Goal: Check status: Check status

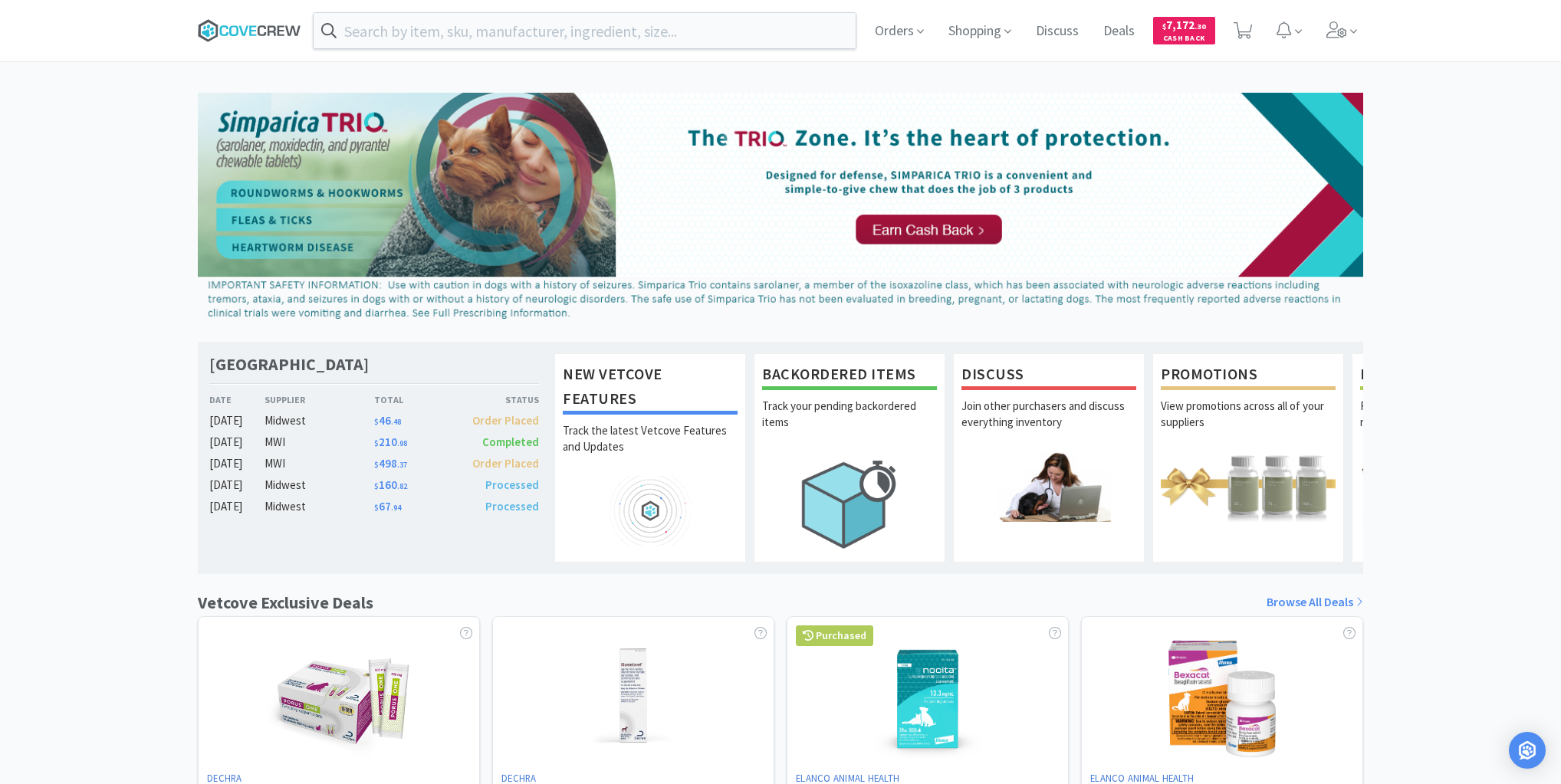
click at [257, 33] on icon at bounding box center [249, 31] width 104 height 23
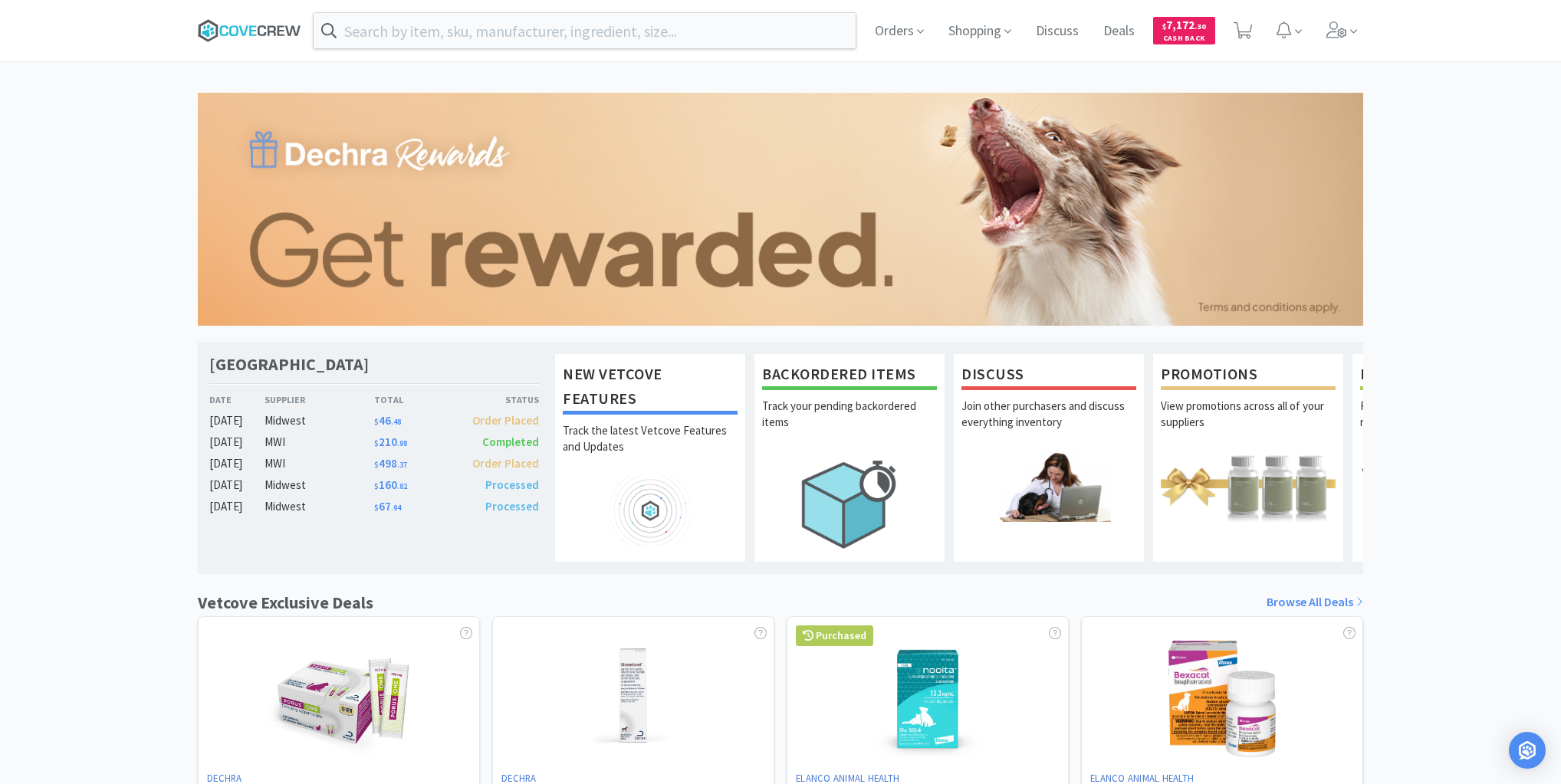
click at [261, 31] on icon at bounding box center [249, 31] width 104 height 23
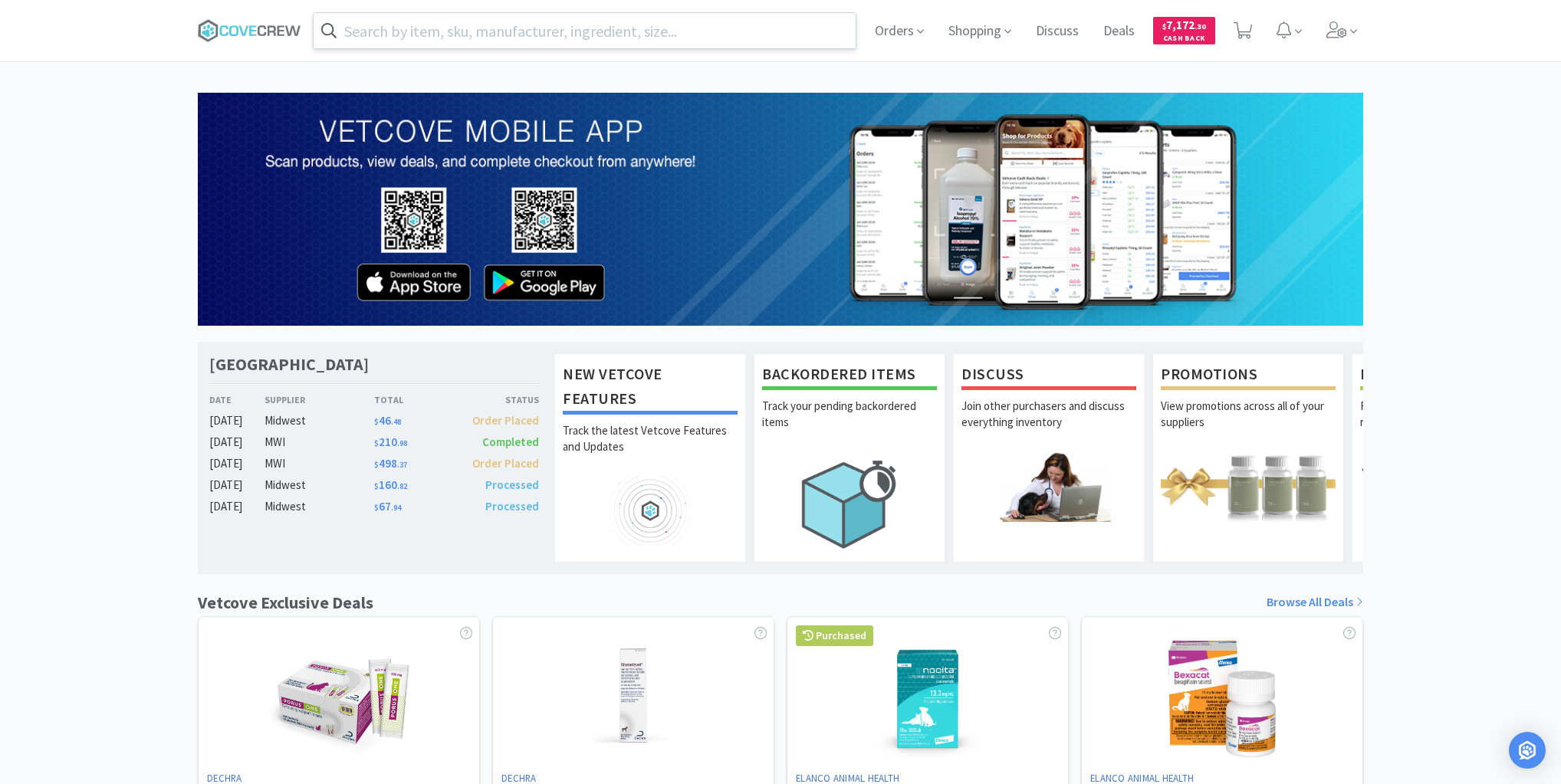
click at [680, 31] on input "text" at bounding box center [584, 31] width 542 height 35
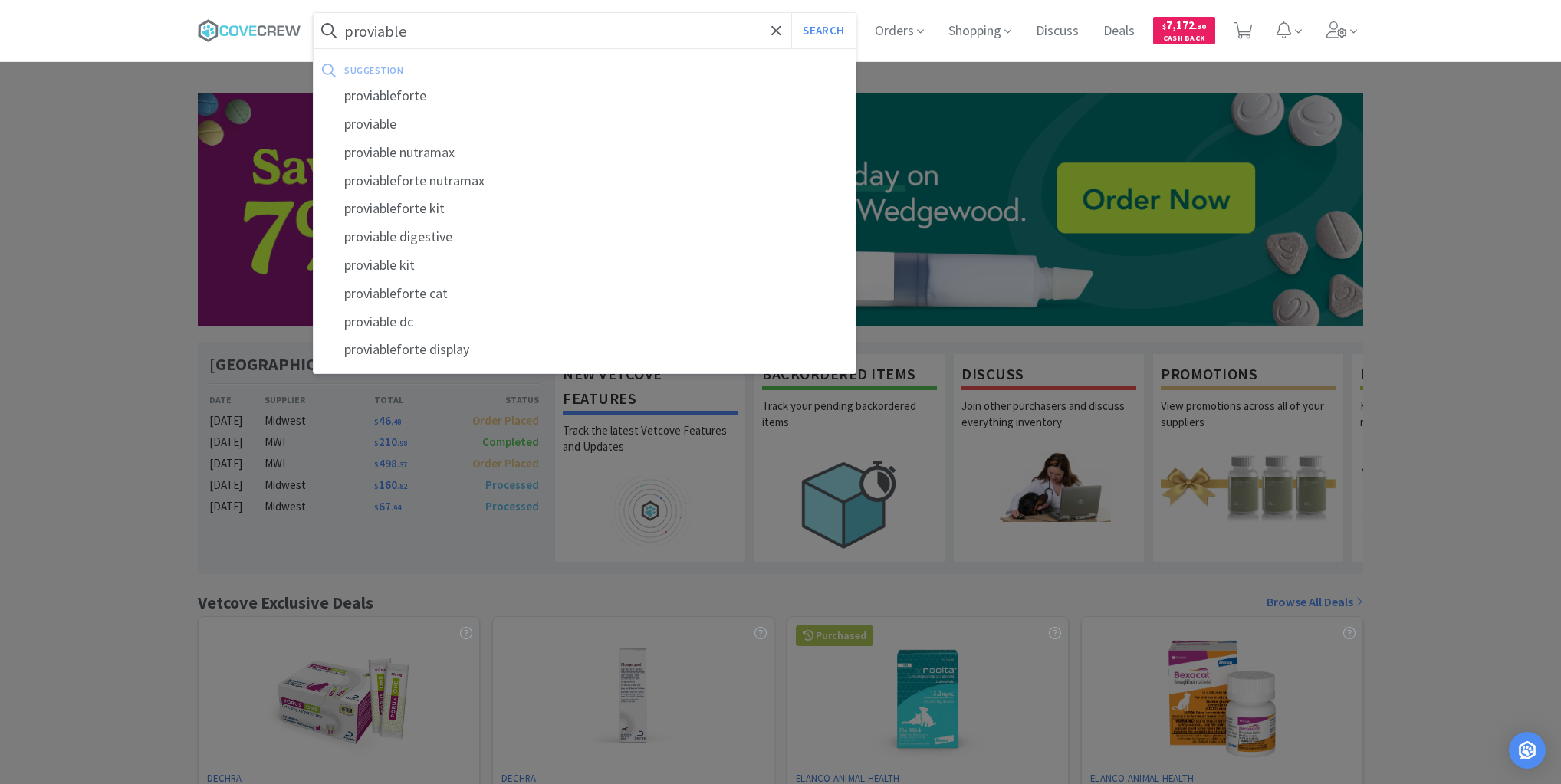
type input "proviable"
click at [792, 13] on button "Search" at bounding box center [823, 31] width 64 height 35
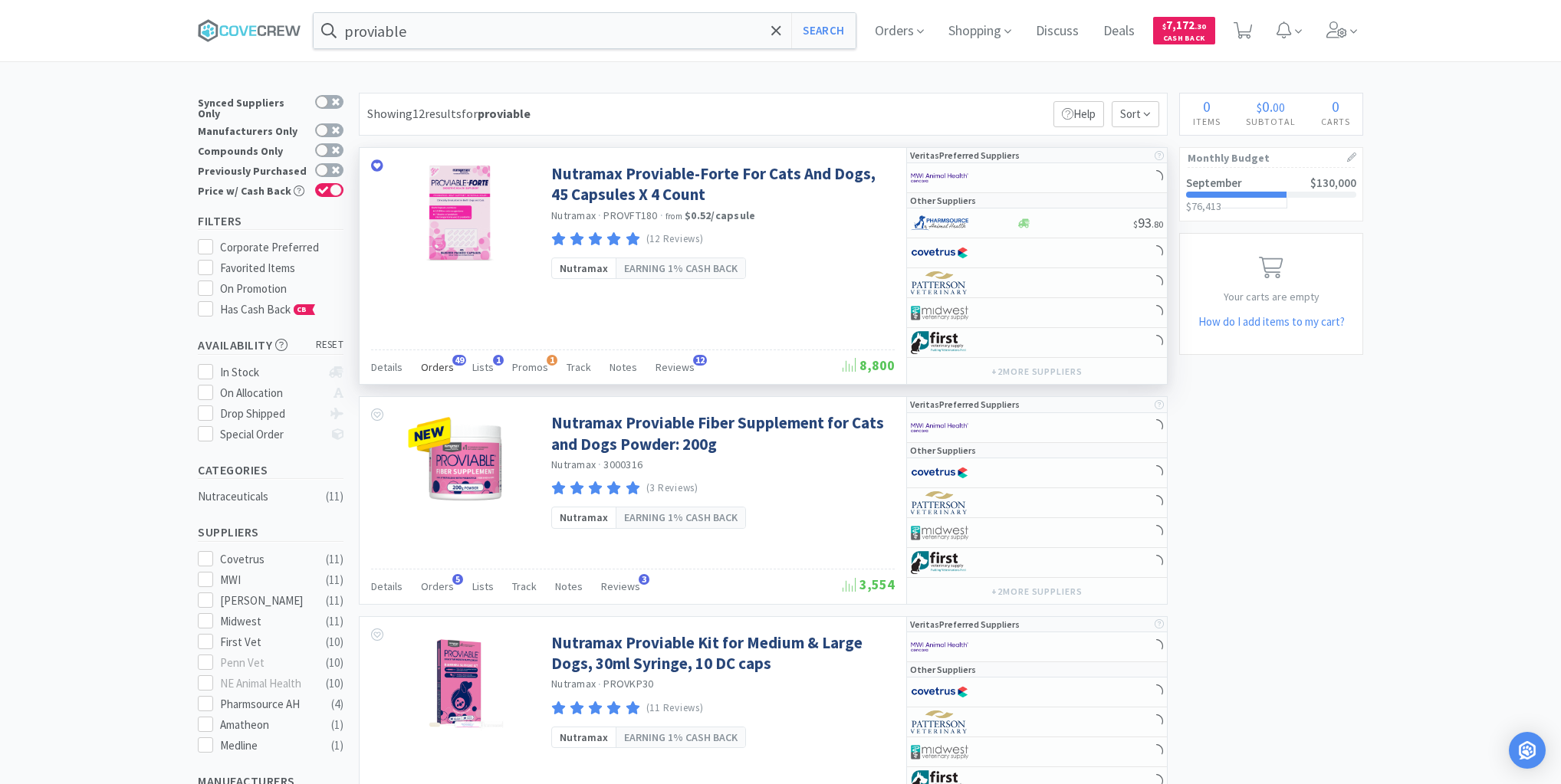
click at [443, 365] on span "Orders" at bounding box center [437, 367] width 33 height 14
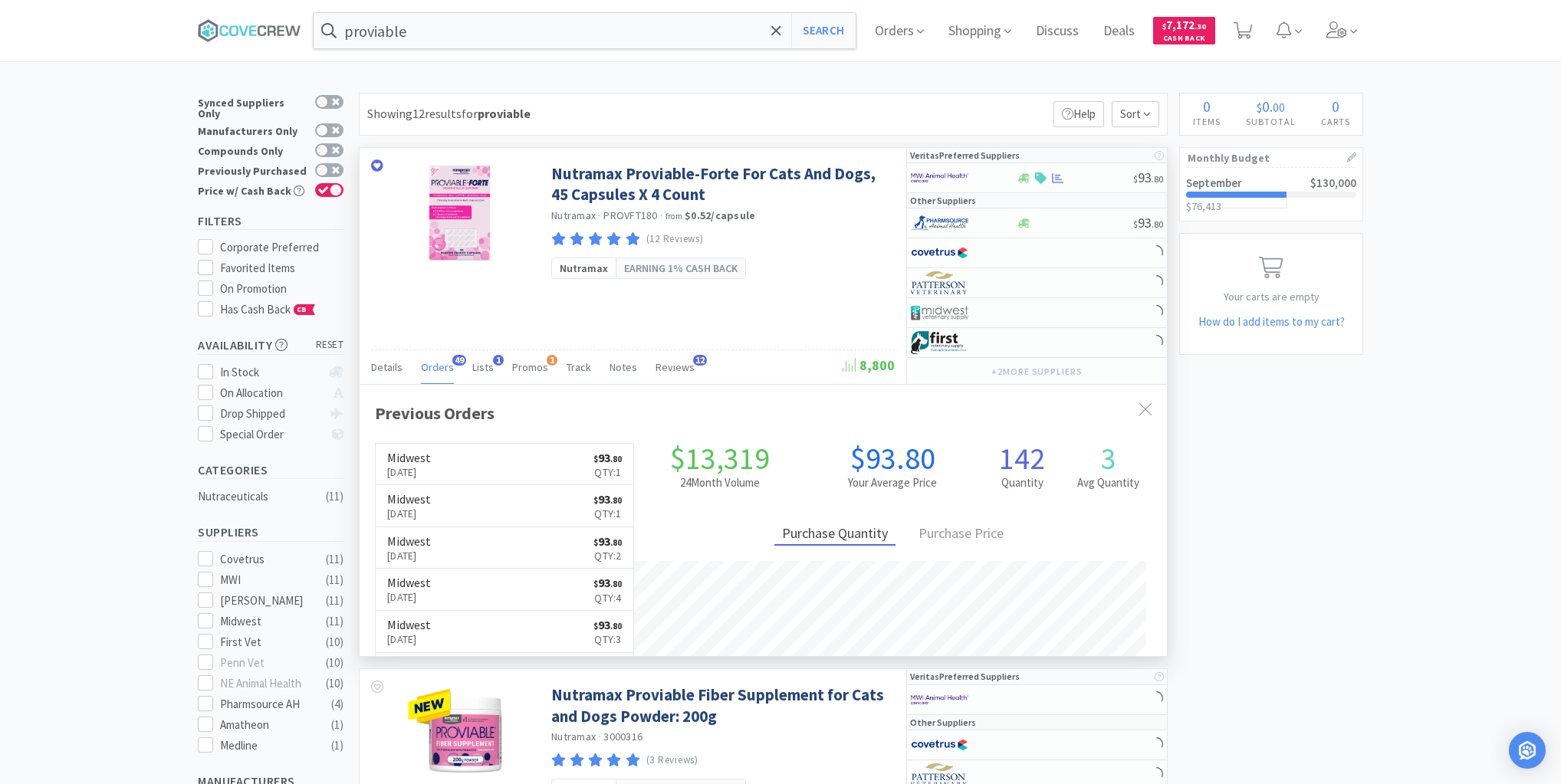
scroll to position [411, 808]
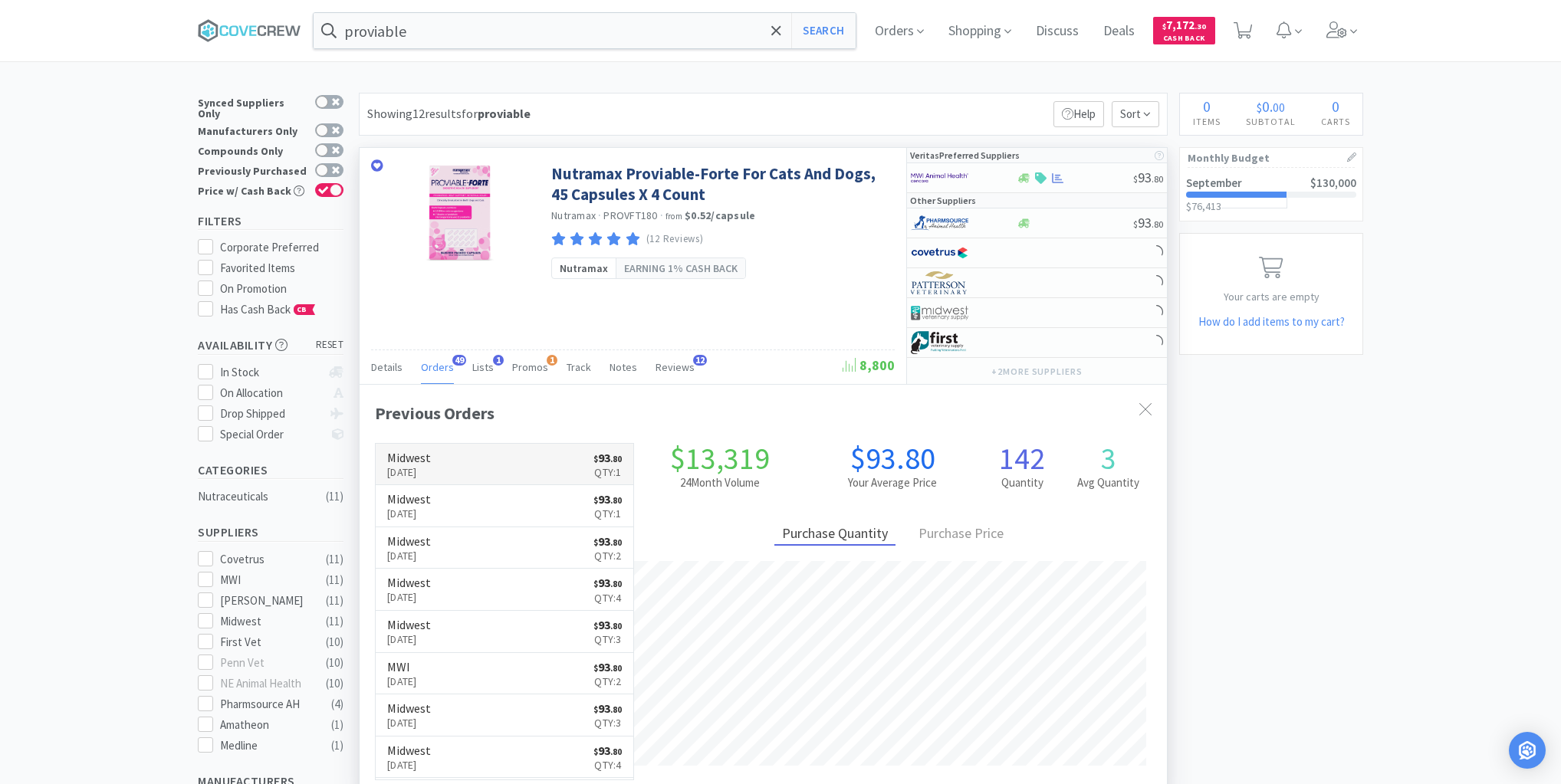
click at [482, 459] on link "Midwest [DATE] $ 93 . 80 Qty: 1" at bounding box center [504, 465] width 258 height 42
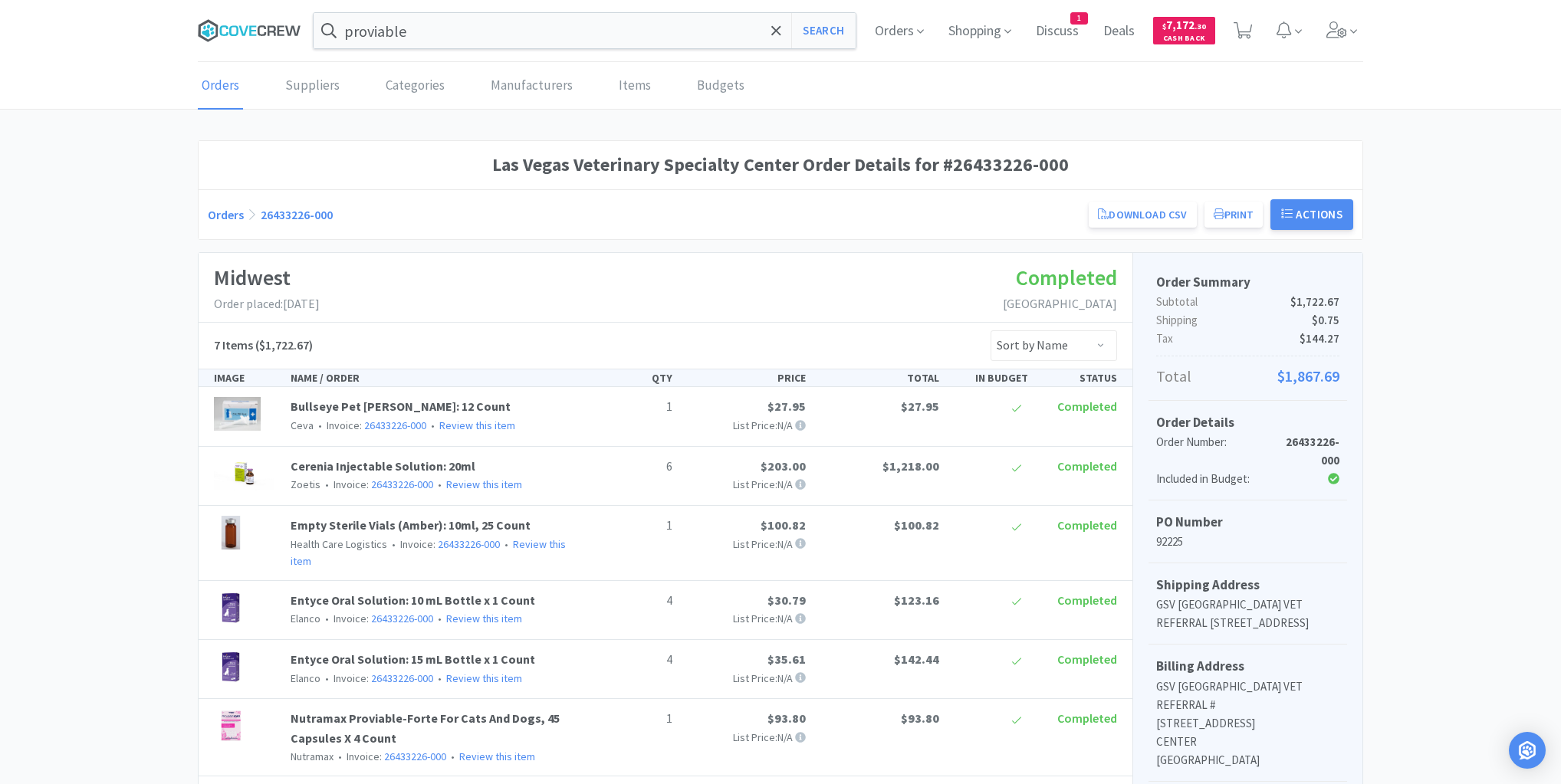
click at [234, 29] on icon at bounding box center [249, 31] width 104 height 23
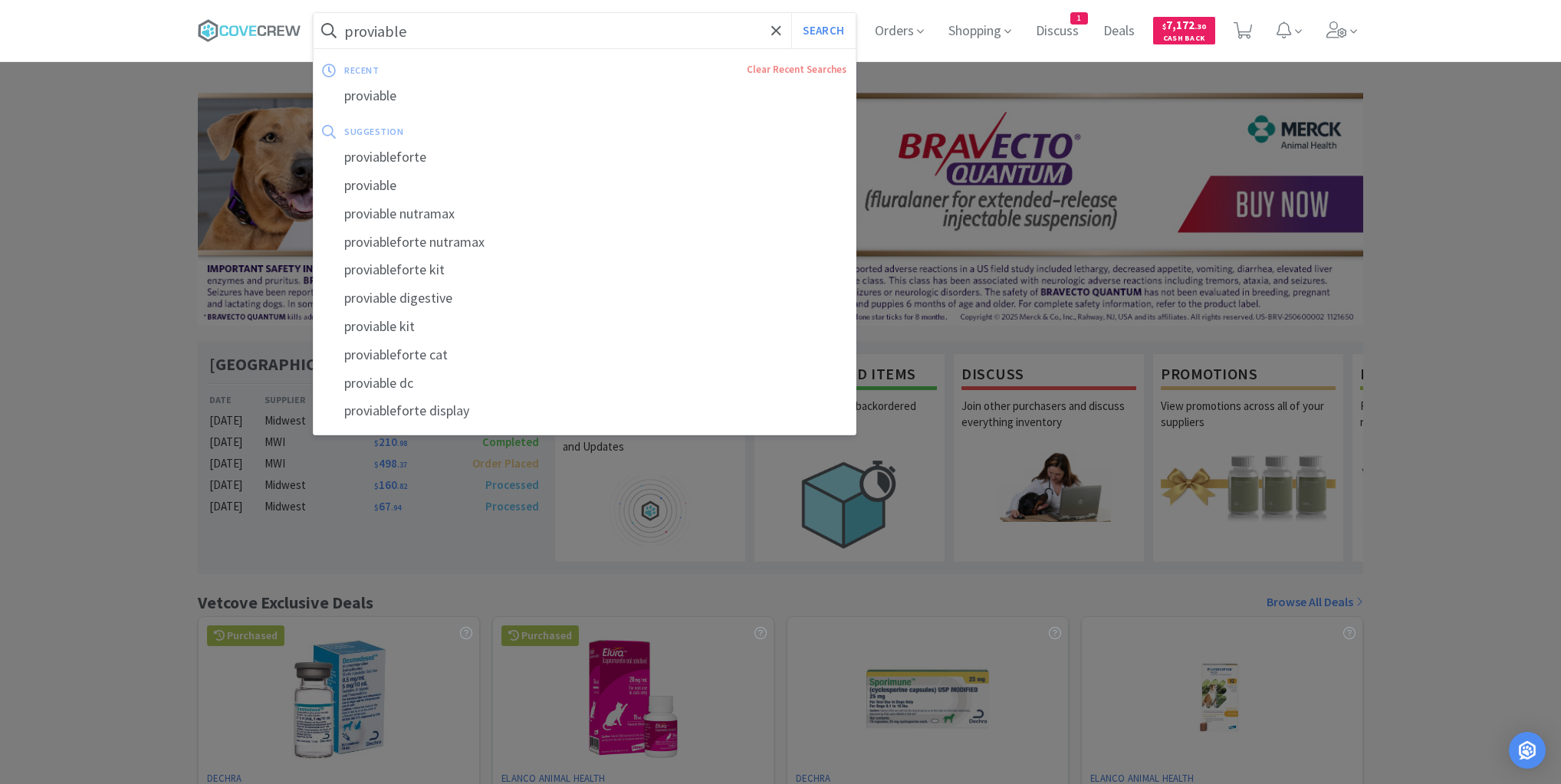
click at [438, 27] on input "proviable" at bounding box center [584, 31] width 542 height 35
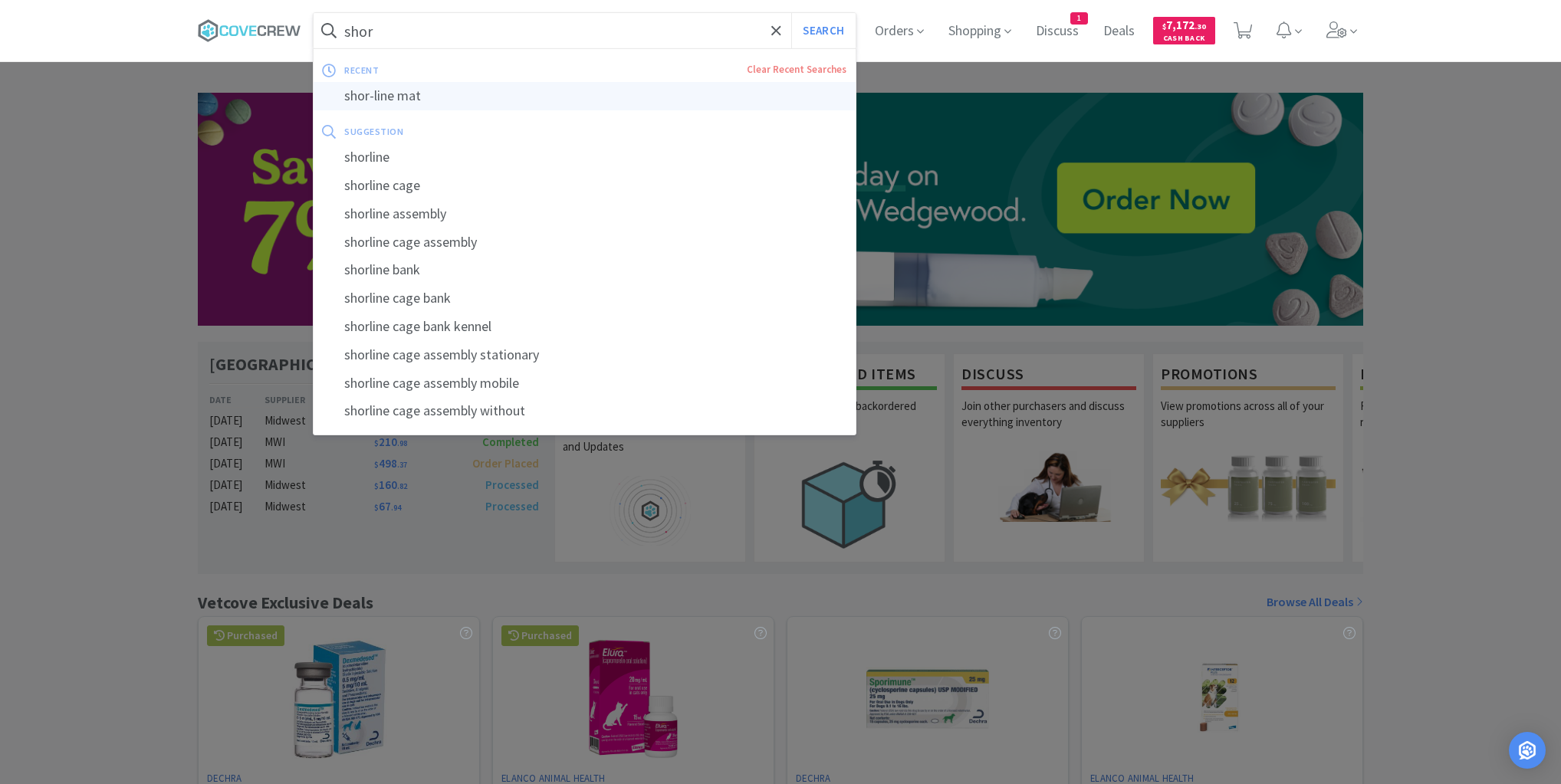
type input "shor-line mat"
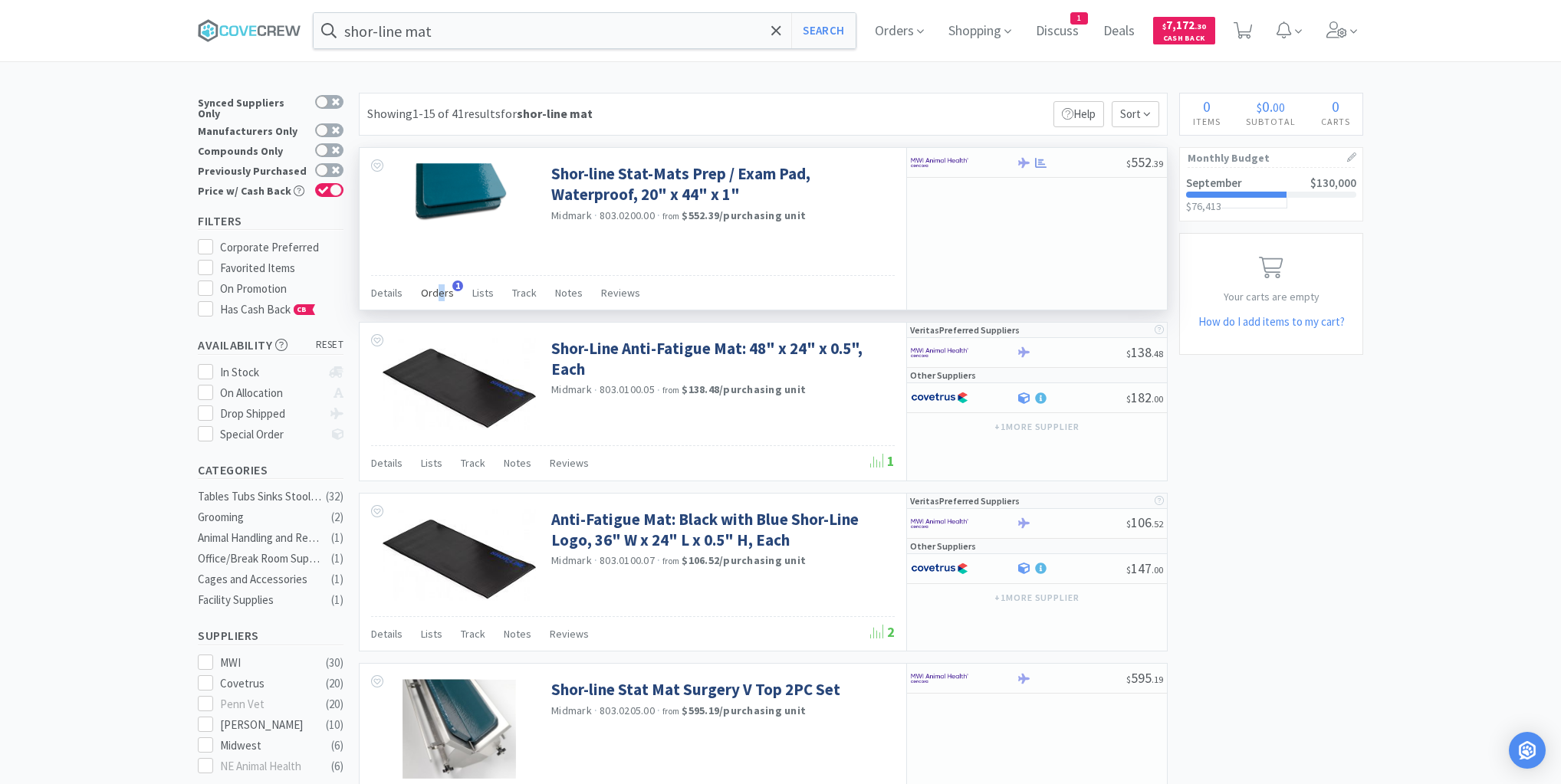
click at [440, 293] on span "Orders" at bounding box center [437, 293] width 33 height 14
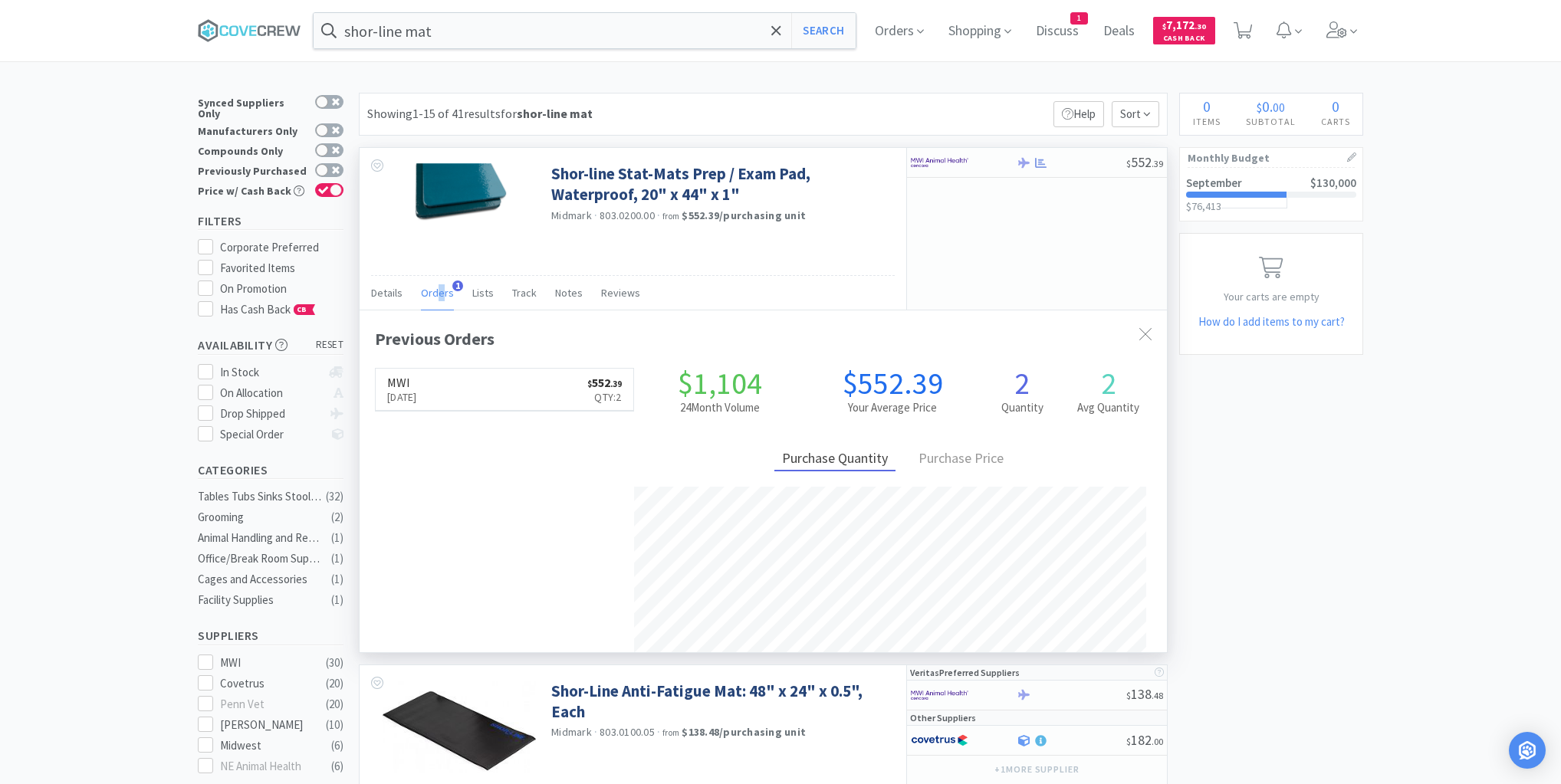
scroll to position [396, 808]
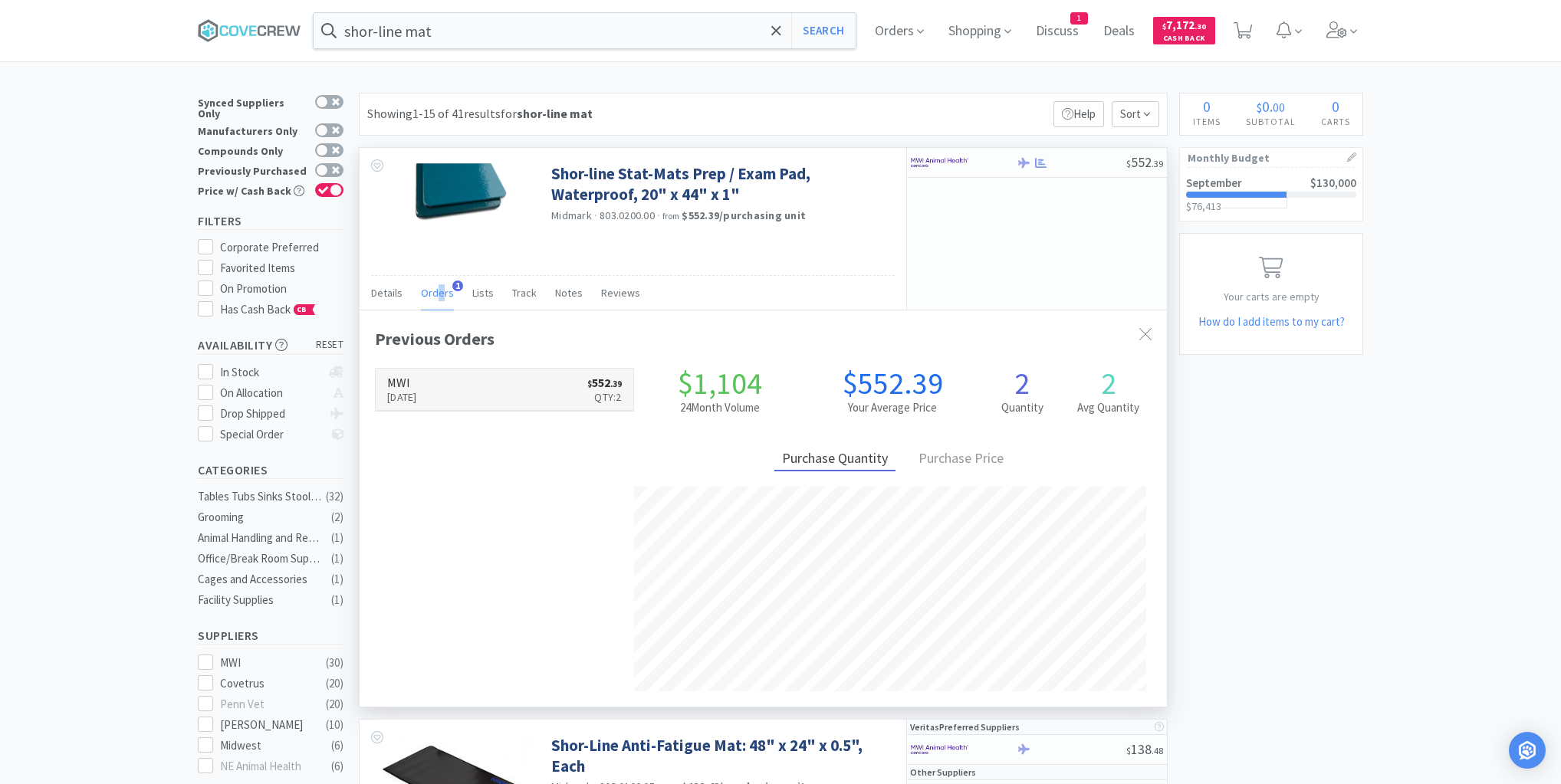
click at [501, 386] on link "MWI [DATE] $ 552 . 39 Qty: 2" at bounding box center [504, 390] width 258 height 42
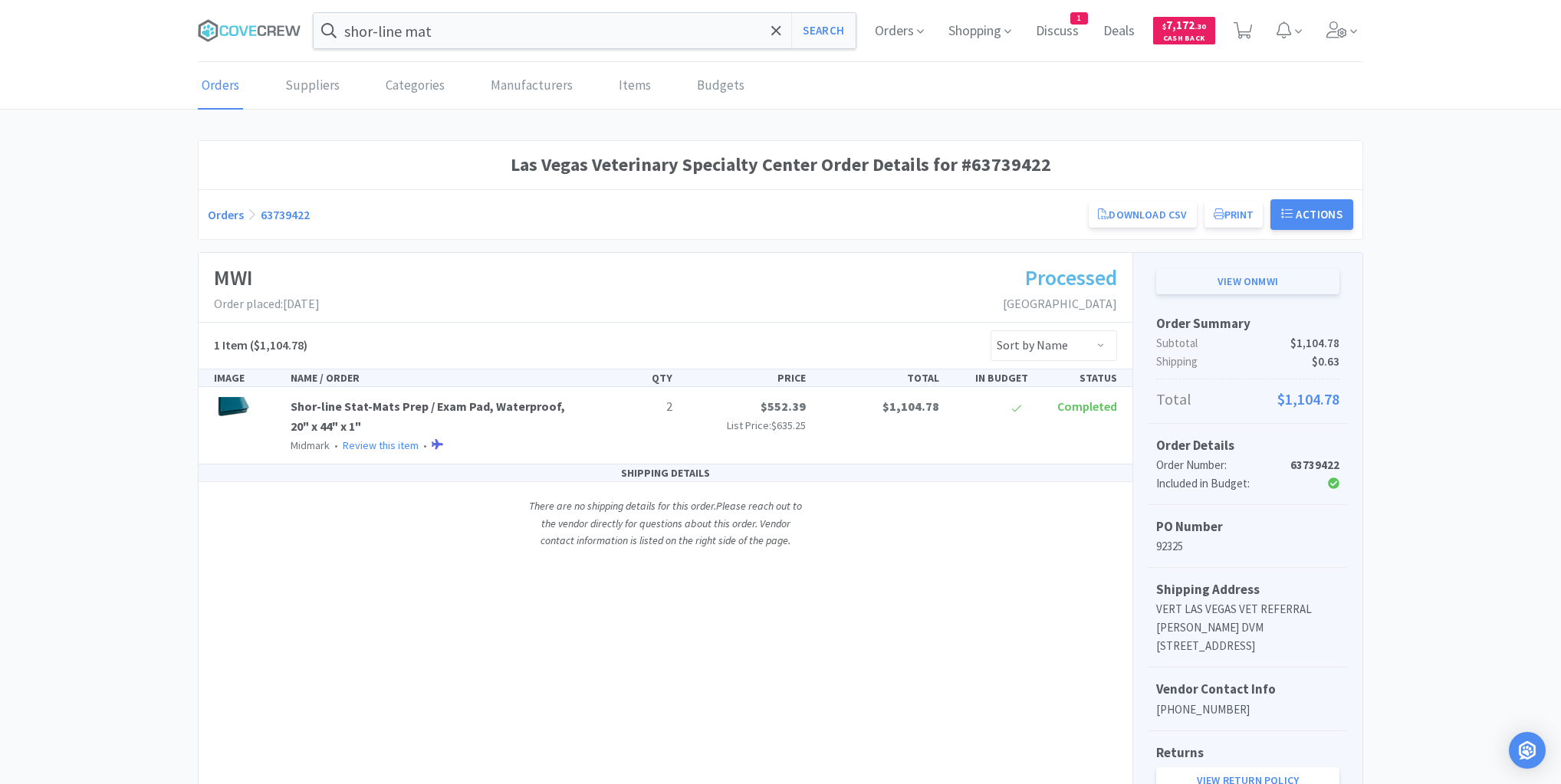
click at [1231, 276] on link "View on MWI" at bounding box center [1248, 281] width 183 height 26
drag, startPoint x: 260, startPoint y: 29, endPoint x: 450, endPoint y: 34, distance: 190.1
click at [264, 31] on icon at bounding box center [249, 31] width 104 height 23
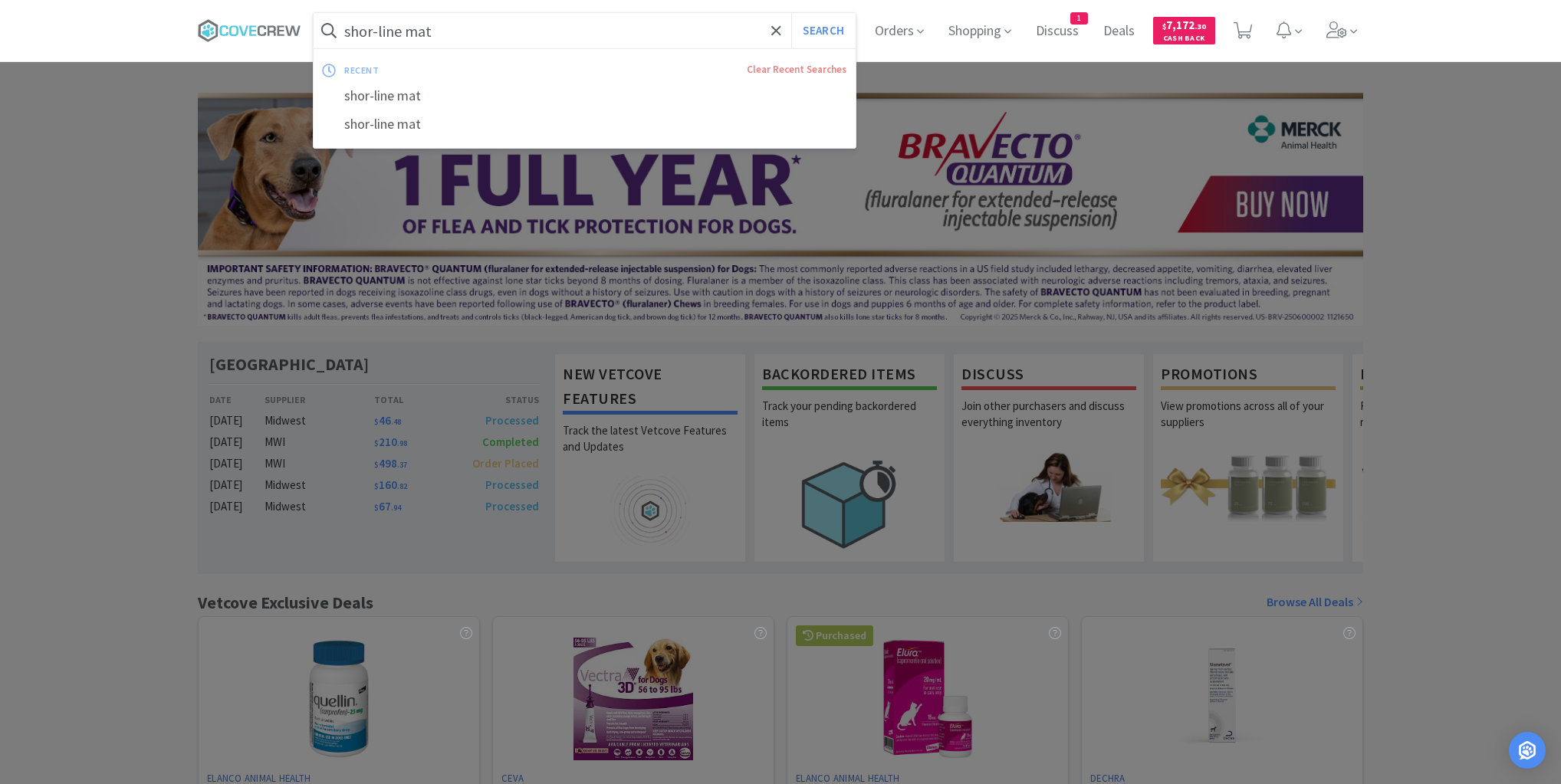
click at [512, 25] on input "shor-line mat" at bounding box center [584, 31] width 542 height 35
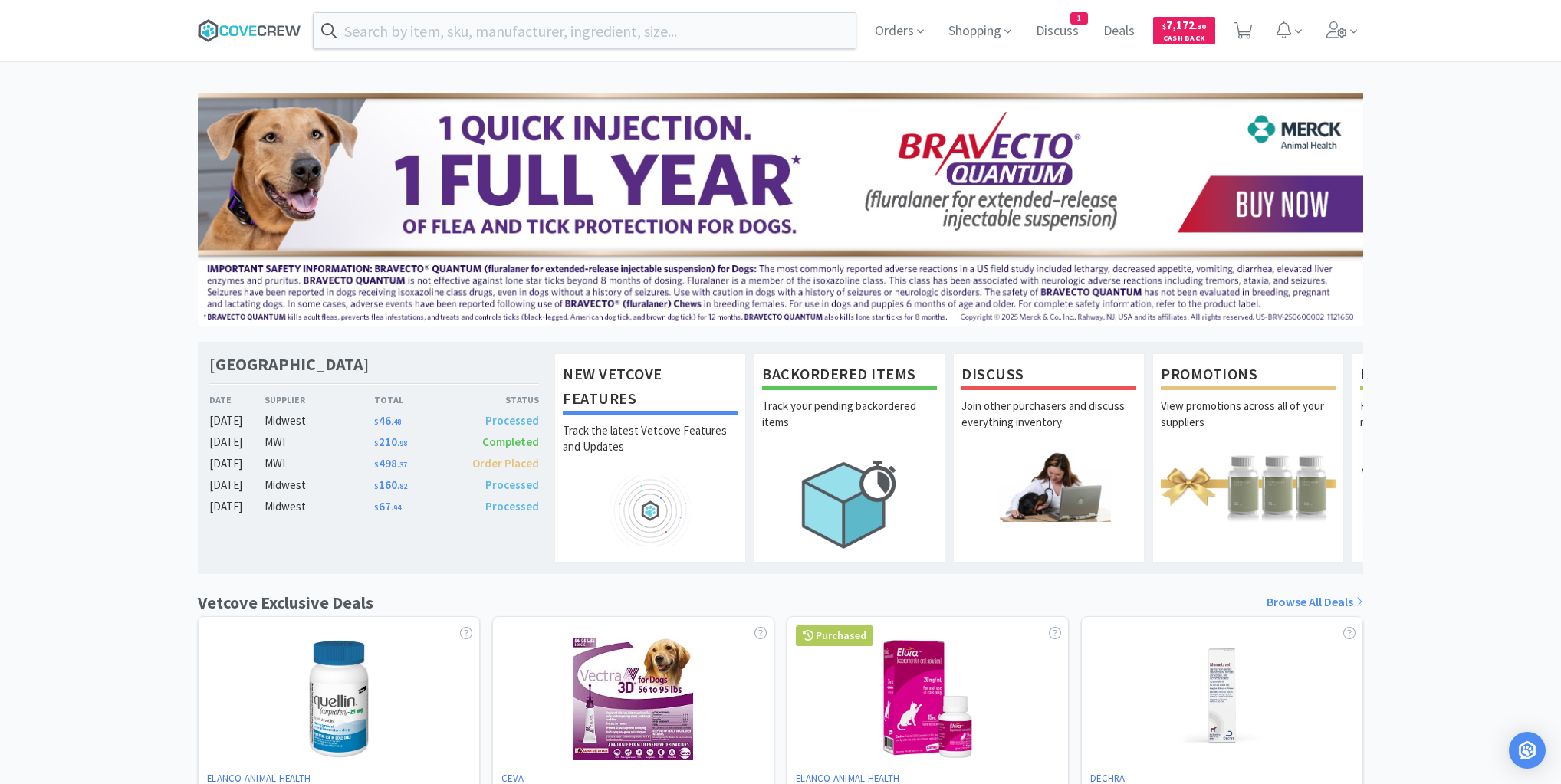
click at [267, 23] on icon at bounding box center [249, 31] width 104 height 23
